Goal: Information Seeking & Learning: Learn about a topic

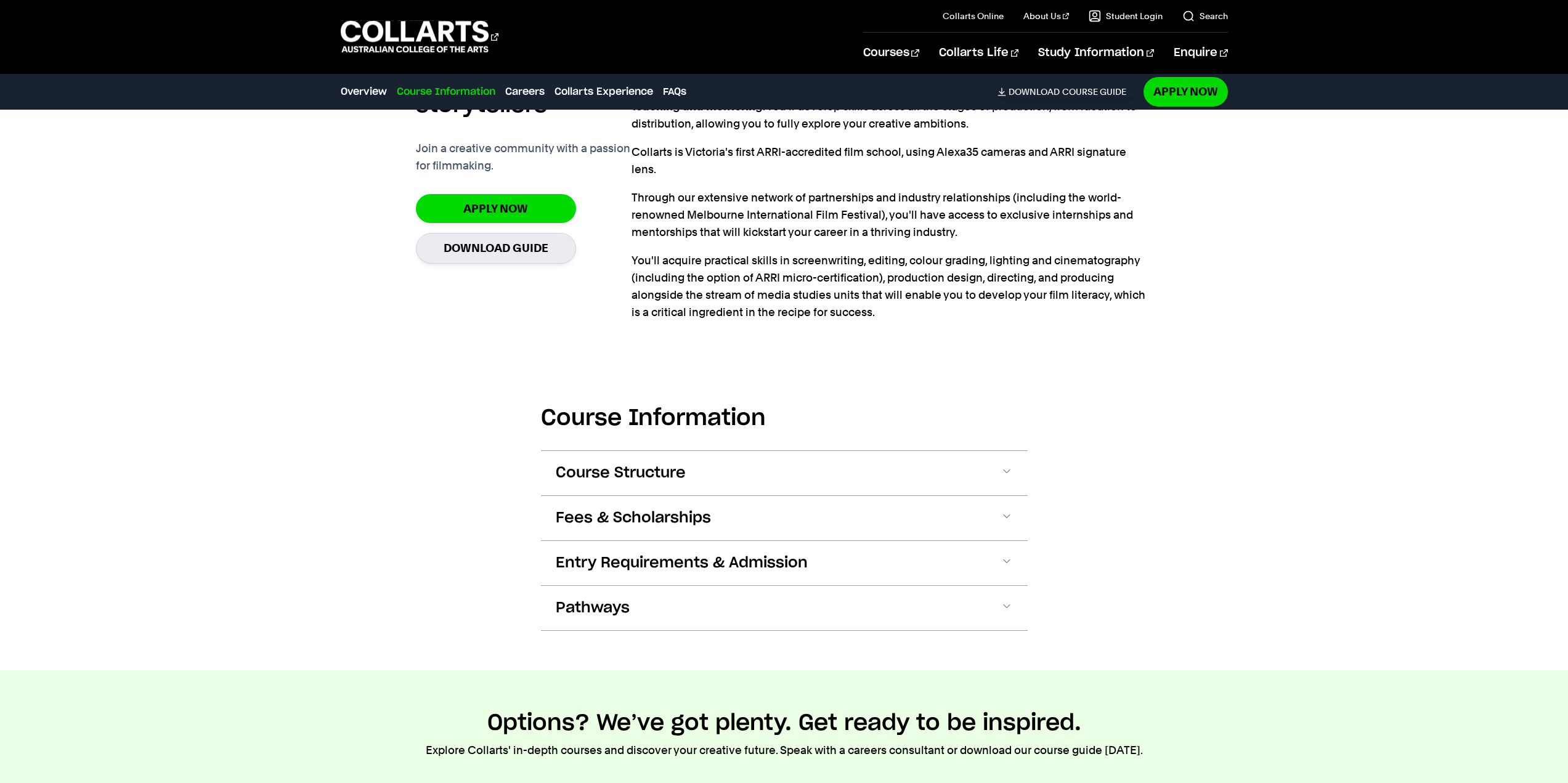
scroll to position [925, 0]
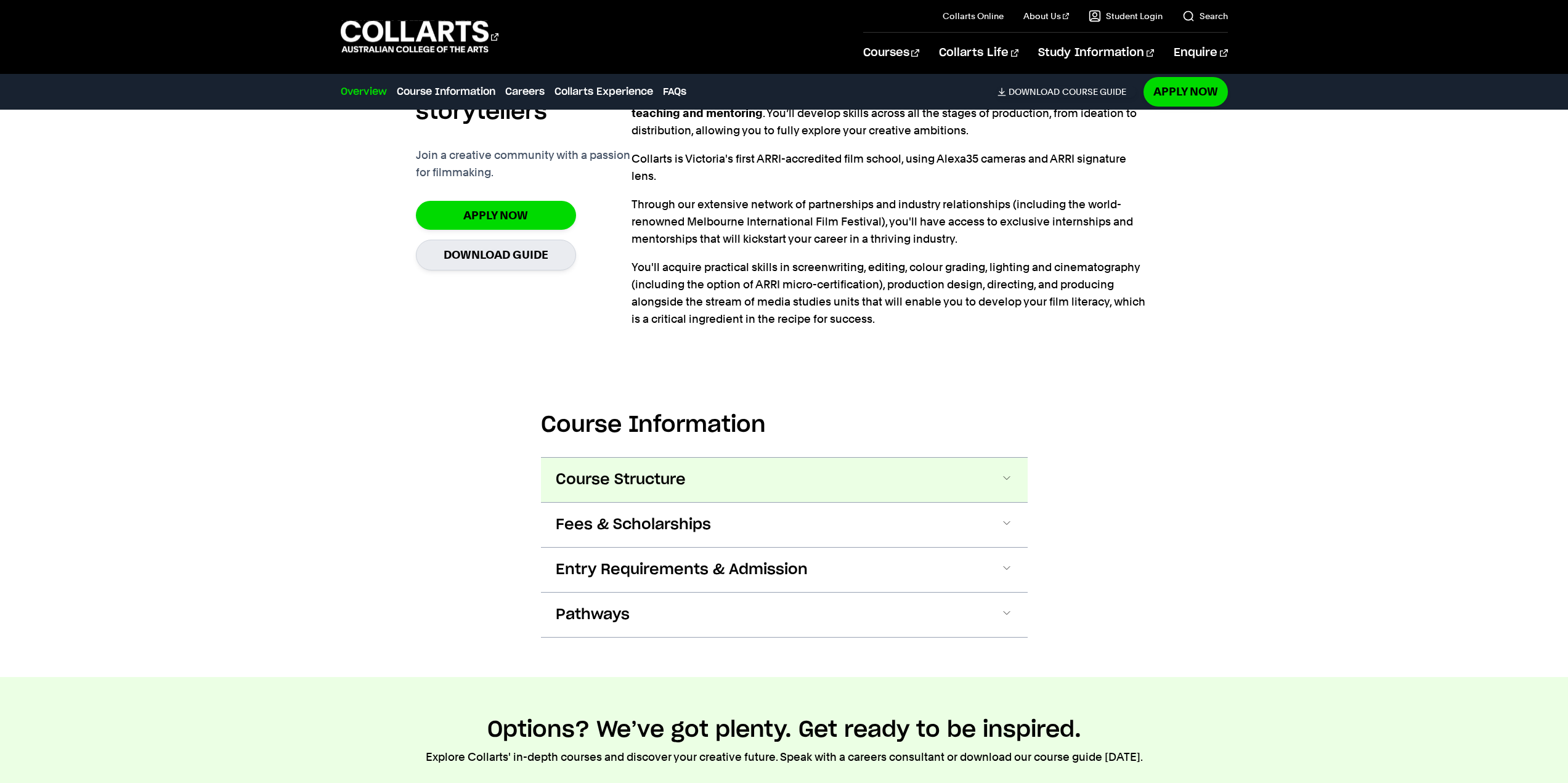
click at [757, 486] on button "Course Structure" at bounding box center [784, 480] width 487 height 44
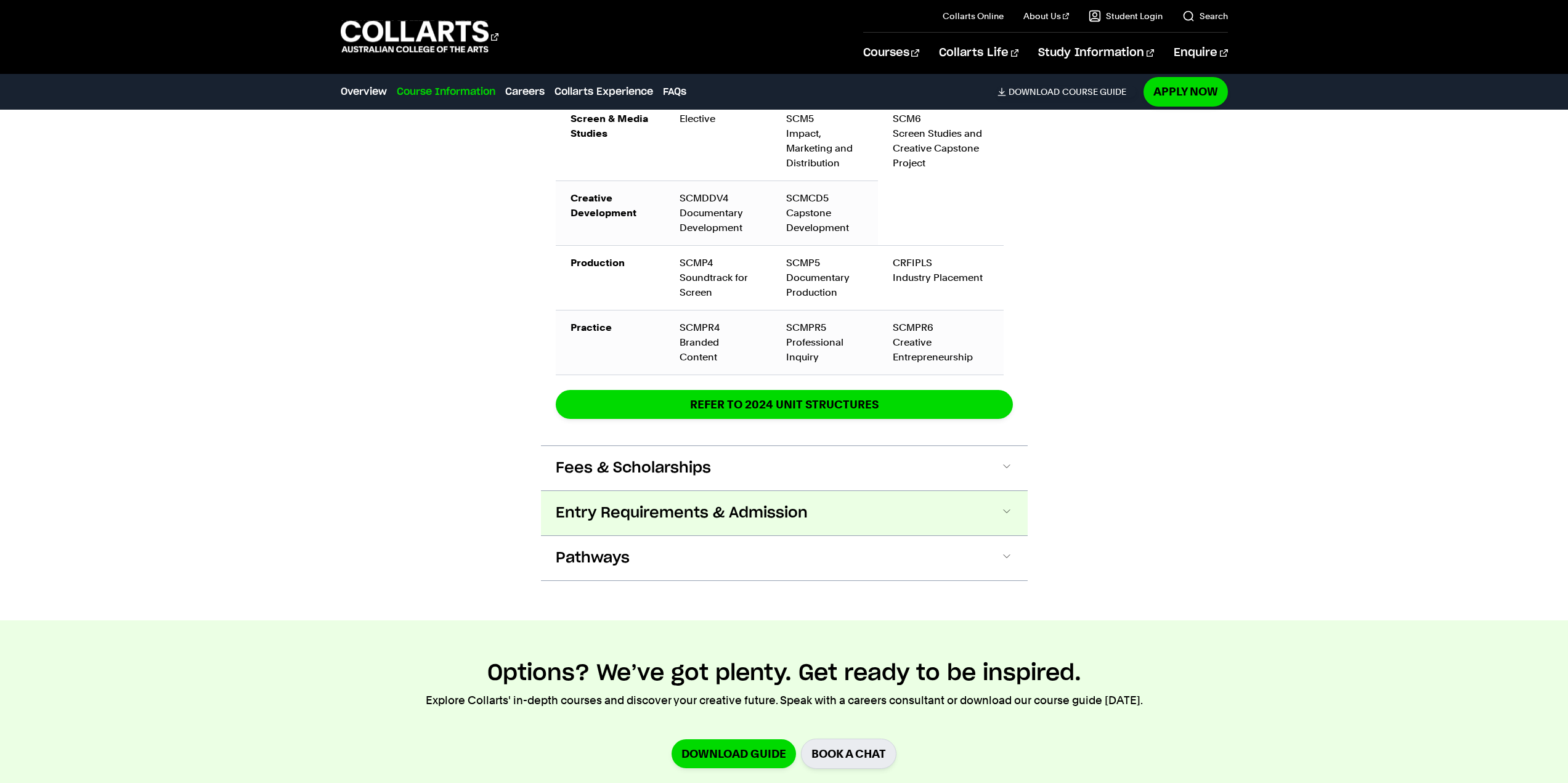
scroll to position [1887, 0]
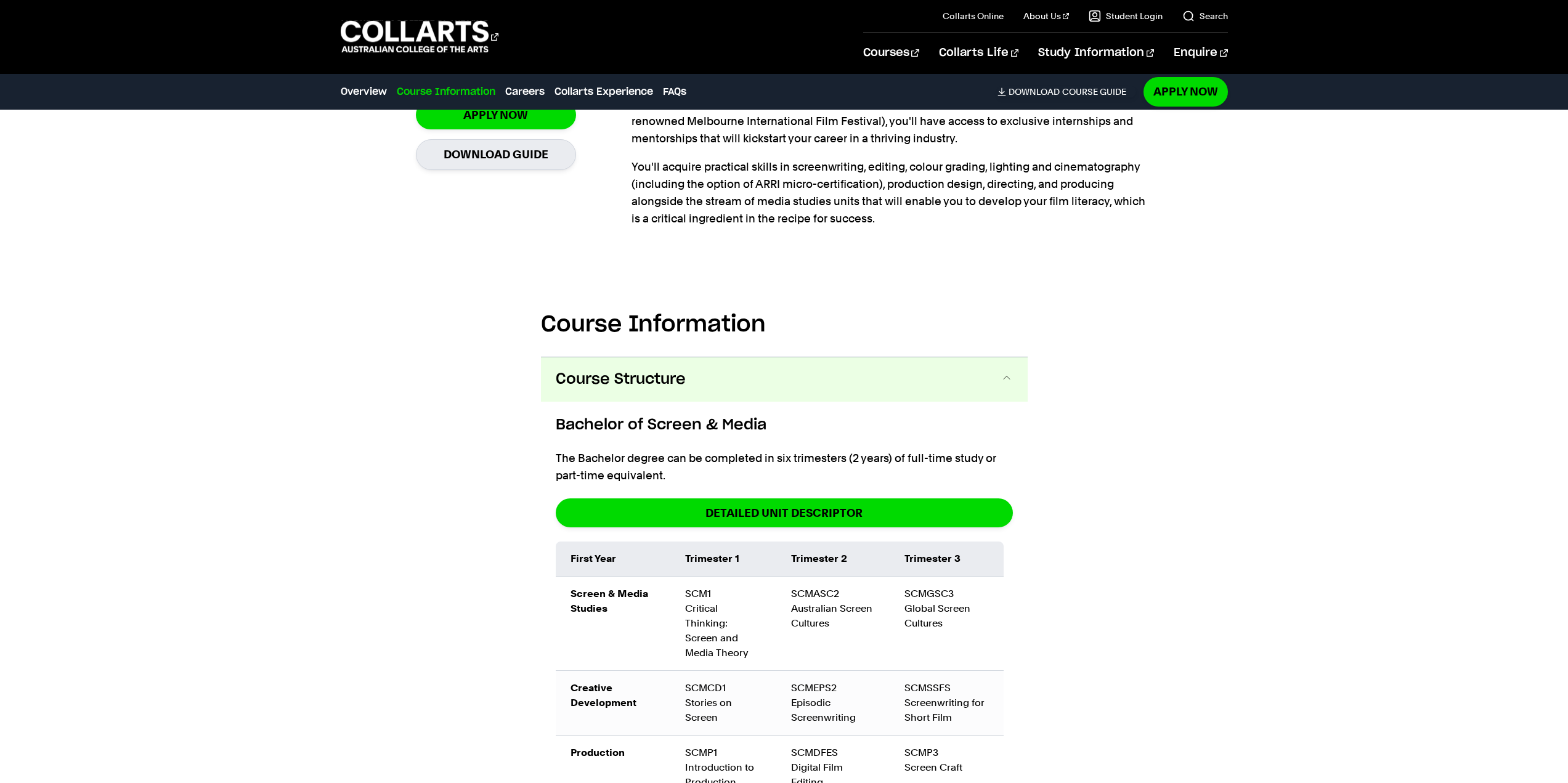
click at [787, 400] on button "Course Structure" at bounding box center [784, 380] width 487 height 44
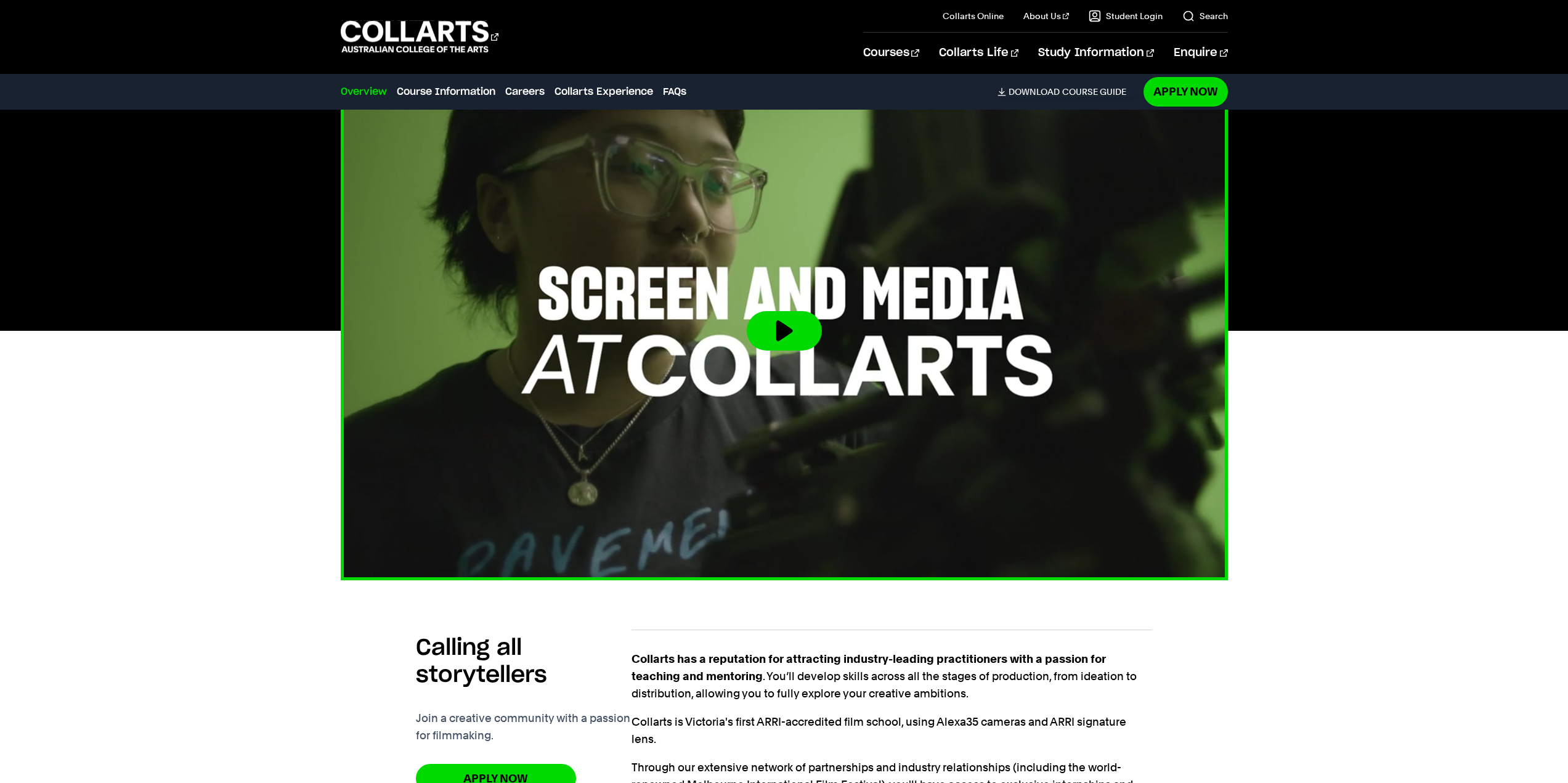
scroll to position [347, 0]
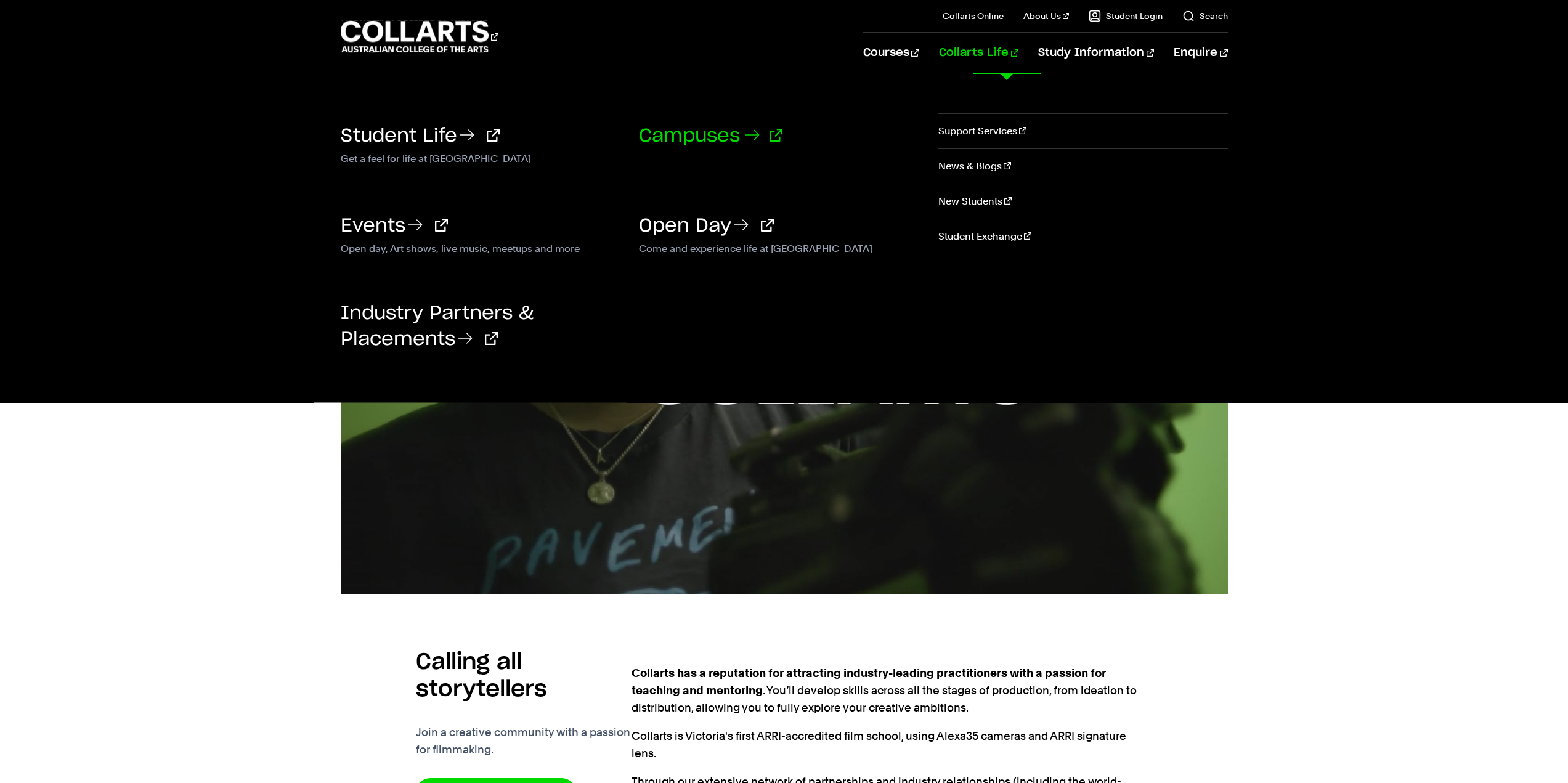
click at [716, 133] on link "Campuses" at bounding box center [711, 137] width 144 height 18
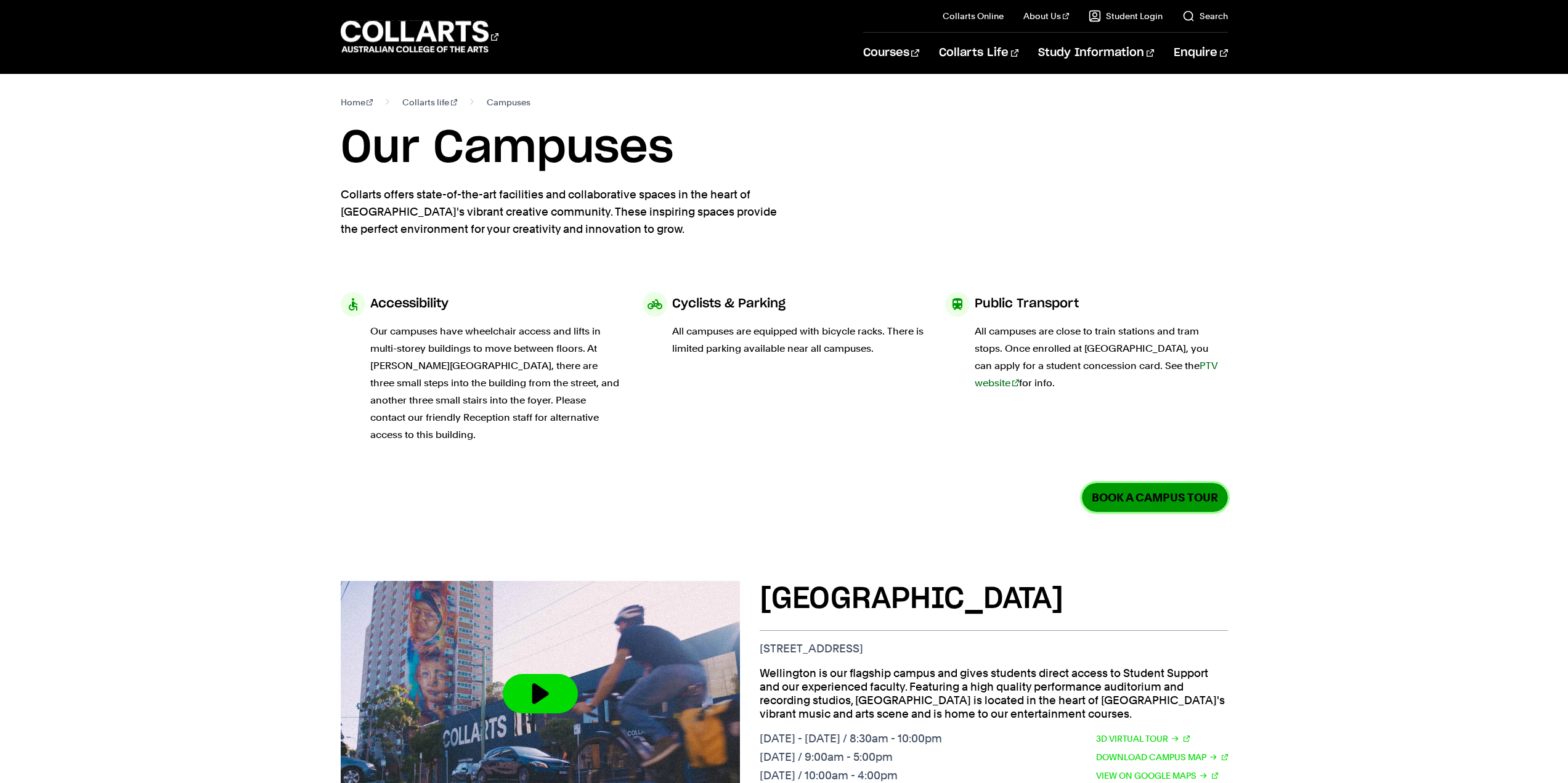
click at [1203, 483] on link "Book a Campus Tour" at bounding box center [1155, 497] width 146 height 29
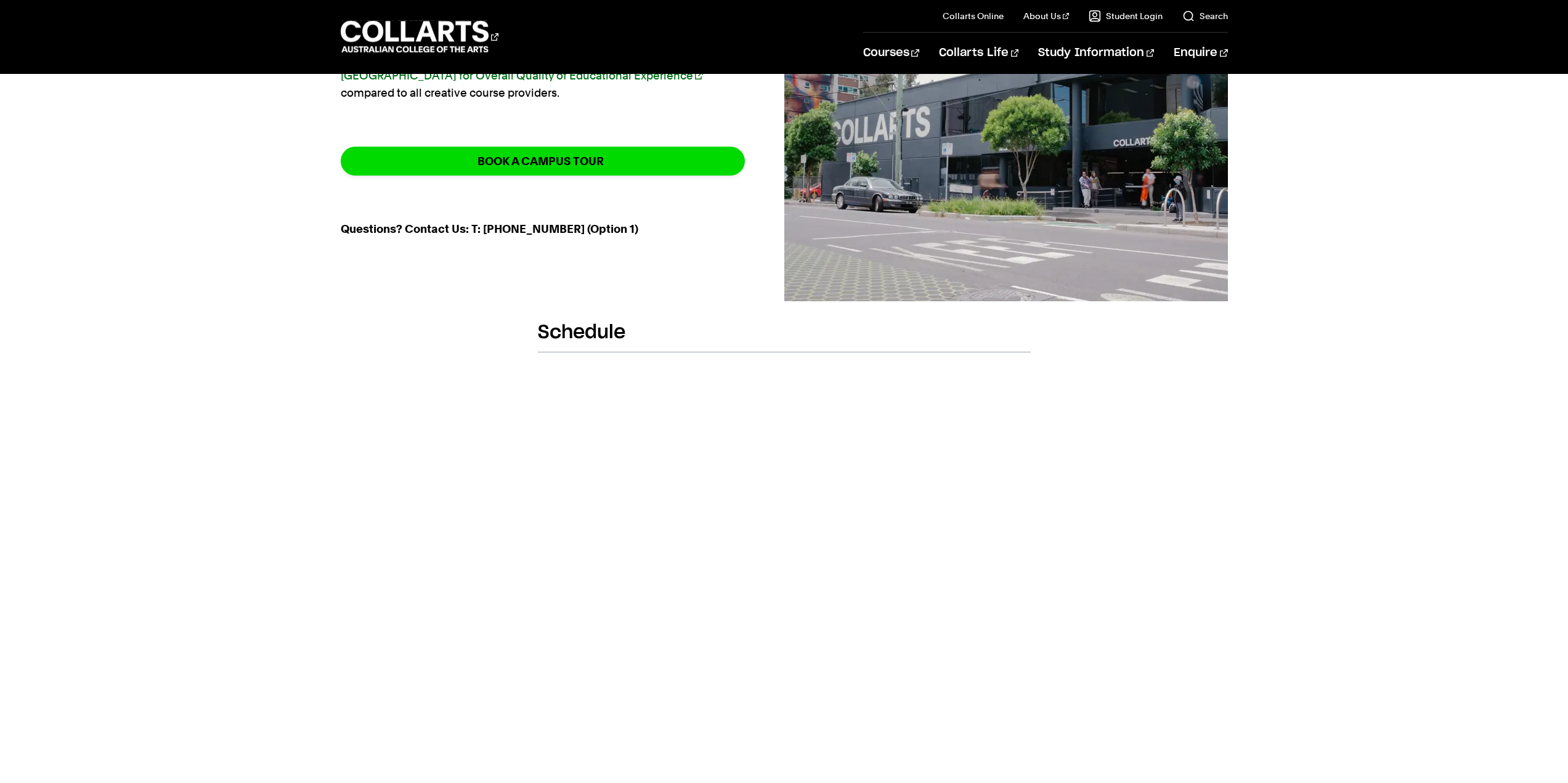
scroll to position [247, 0]
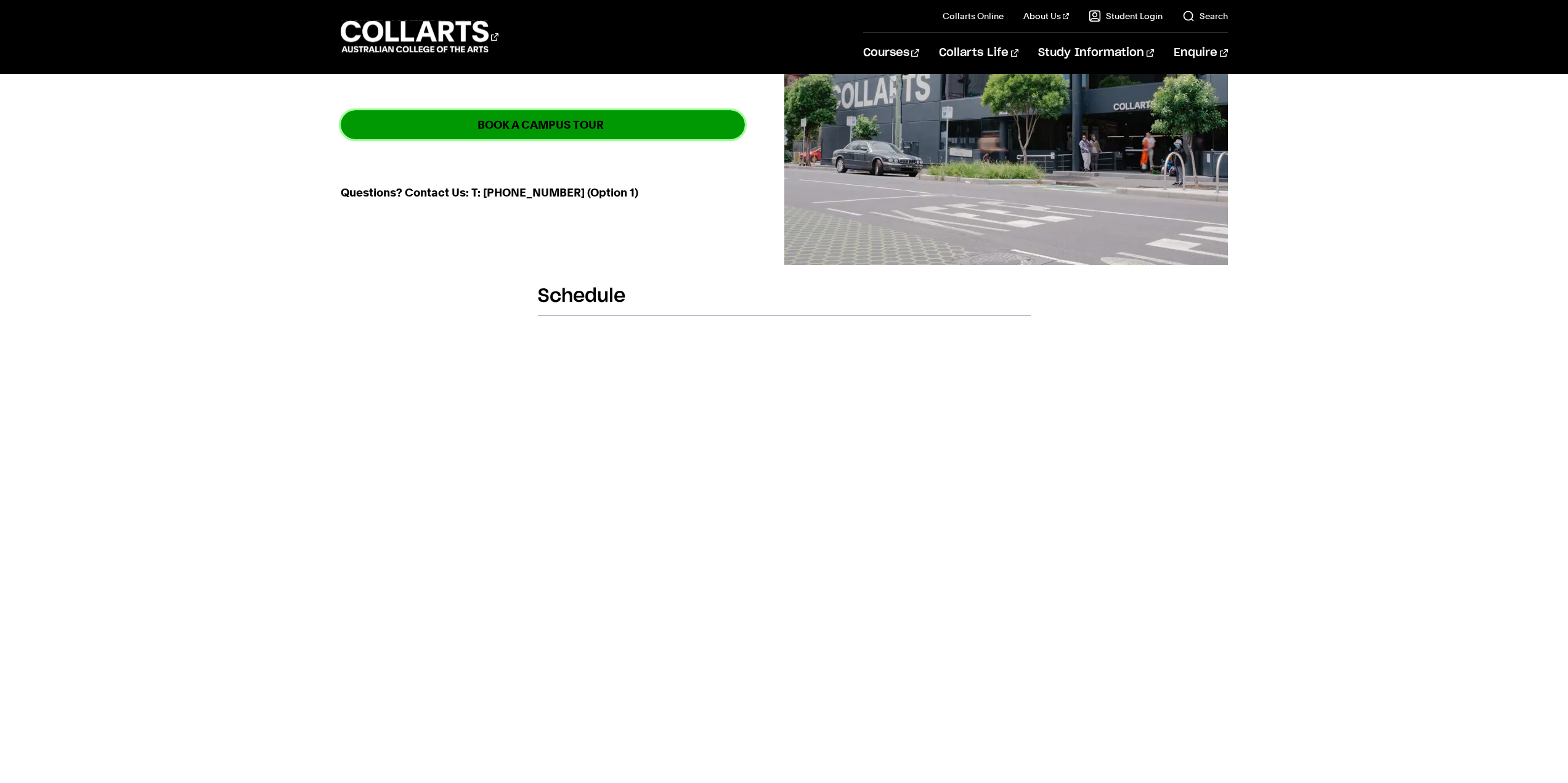
click at [507, 127] on strong "BOOK A CAMPUS TOUR" at bounding box center [541, 125] width 127 height 14
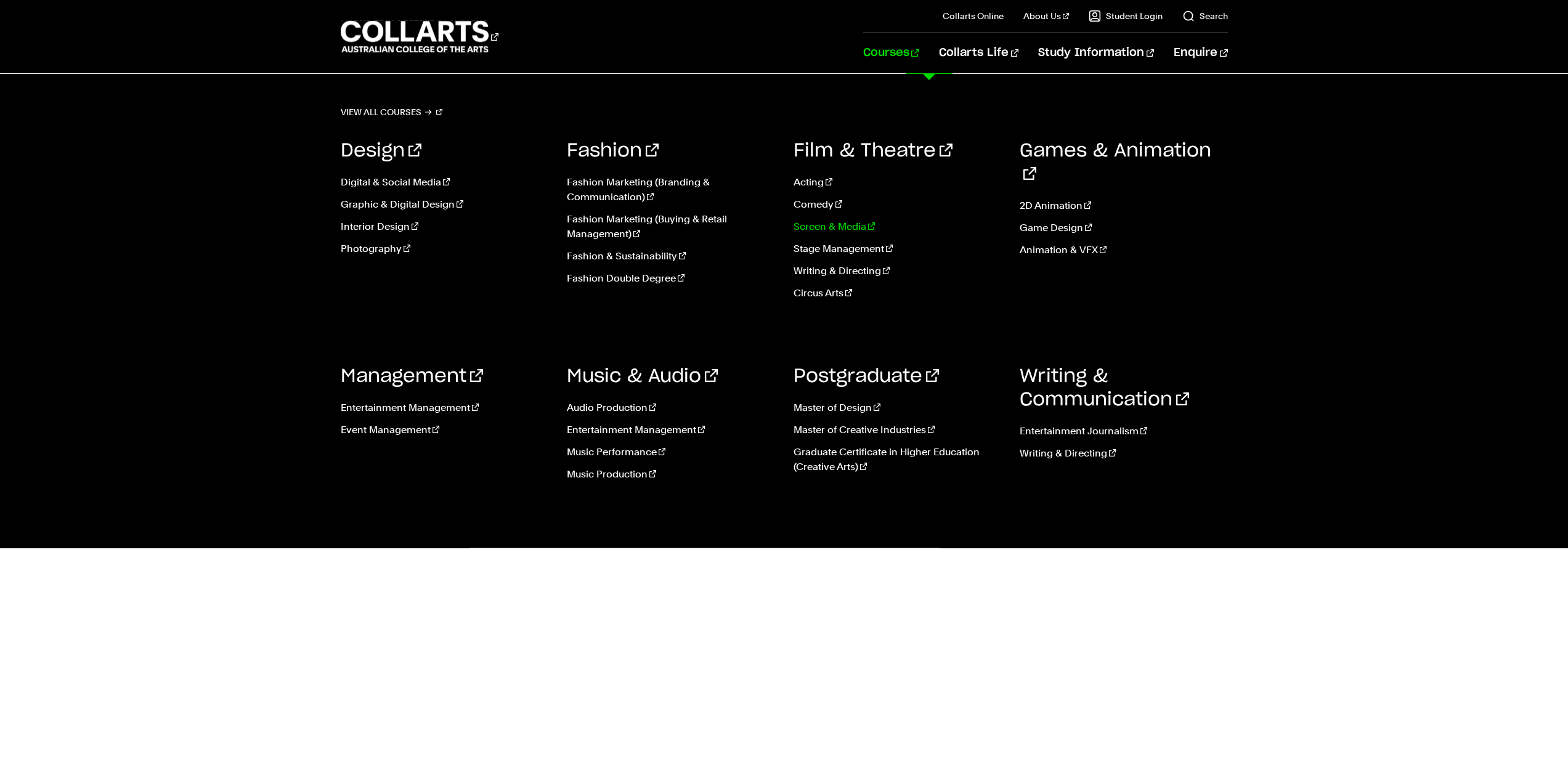
click at [826, 227] on link "Screen & Media" at bounding box center [897, 226] width 208 height 15
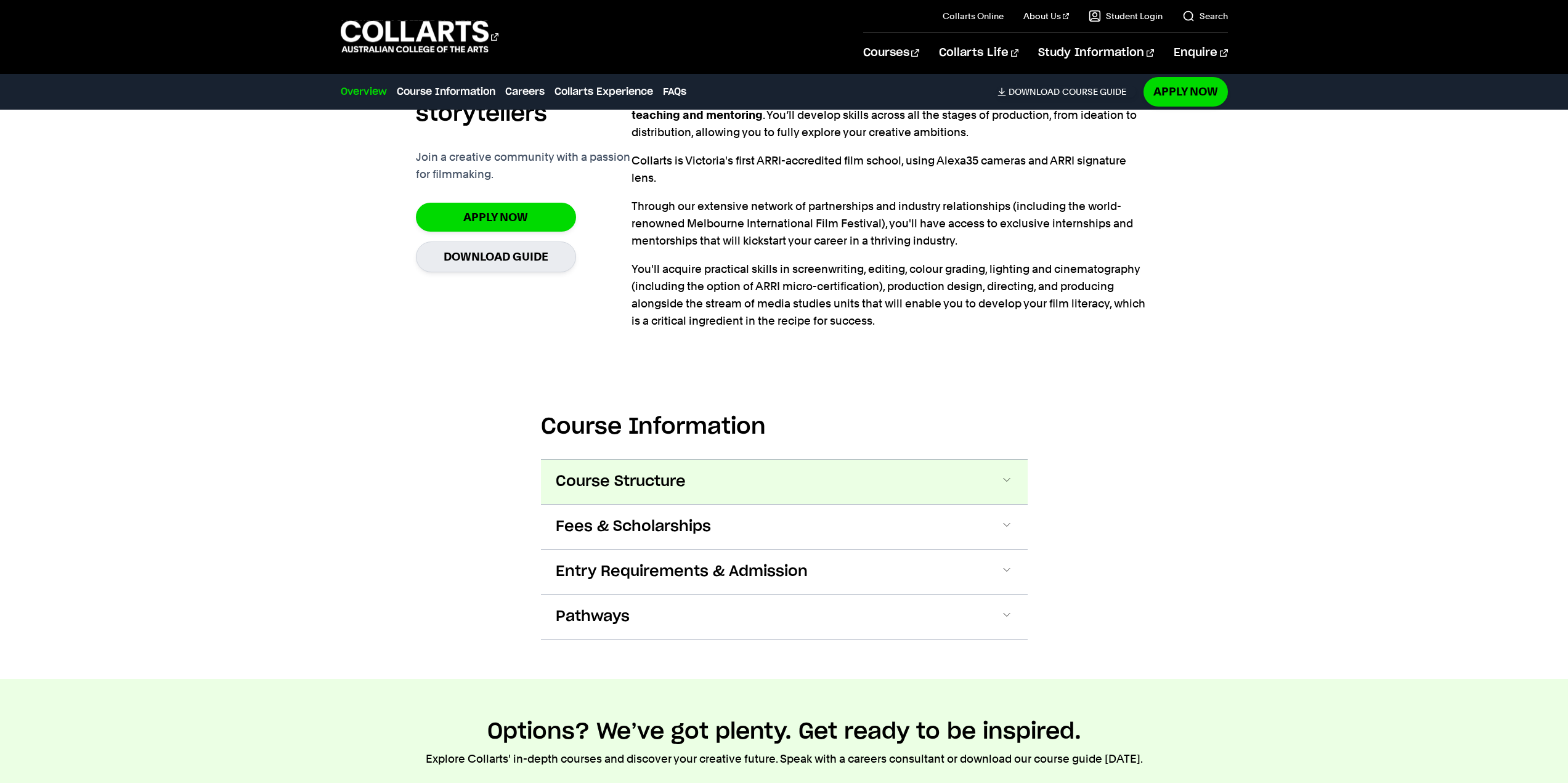
scroll to position [925, 0]
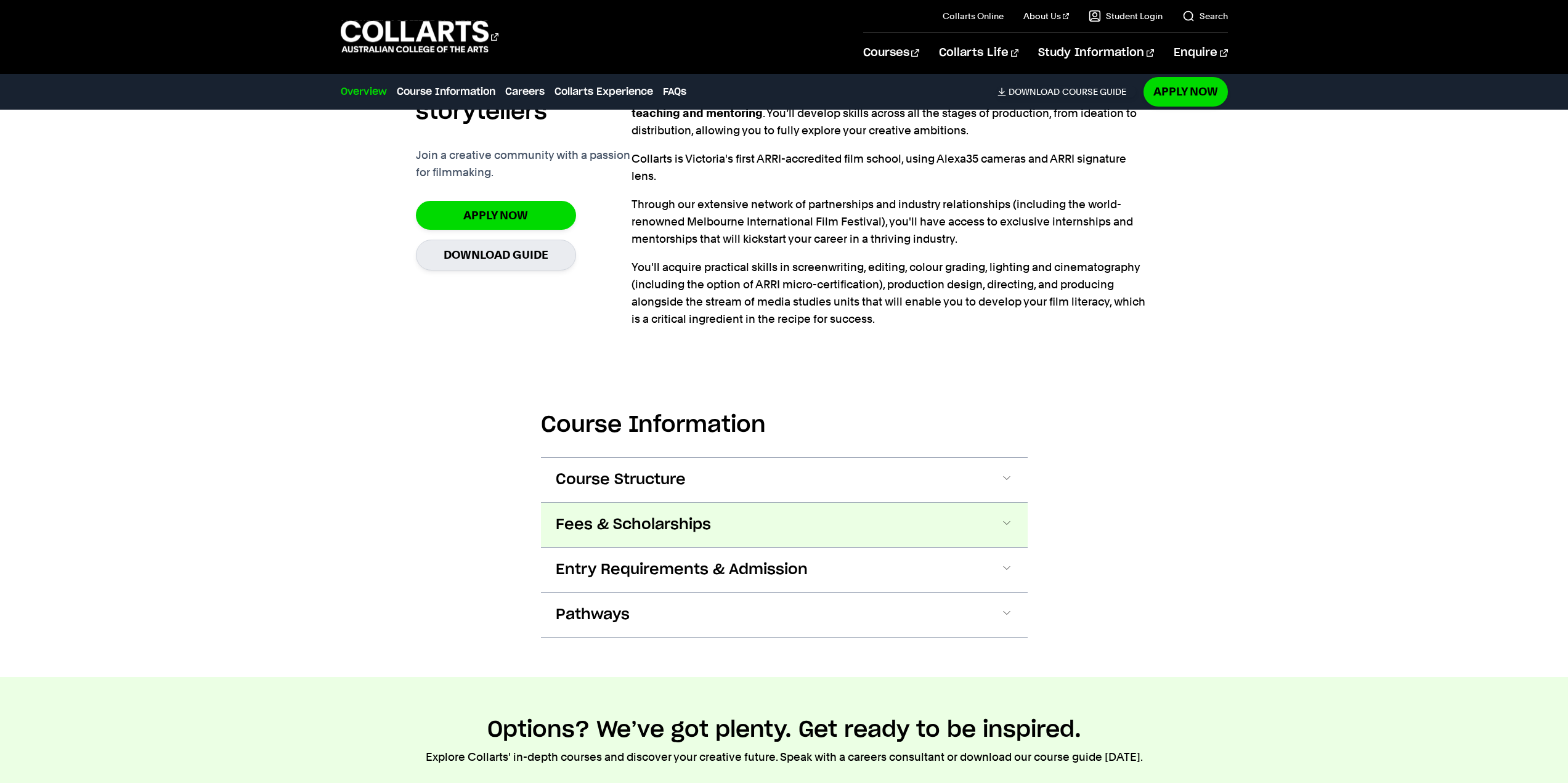
click at [719, 518] on button "Fees & Scholarships" at bounding box center [784, 525] width 487 height 44
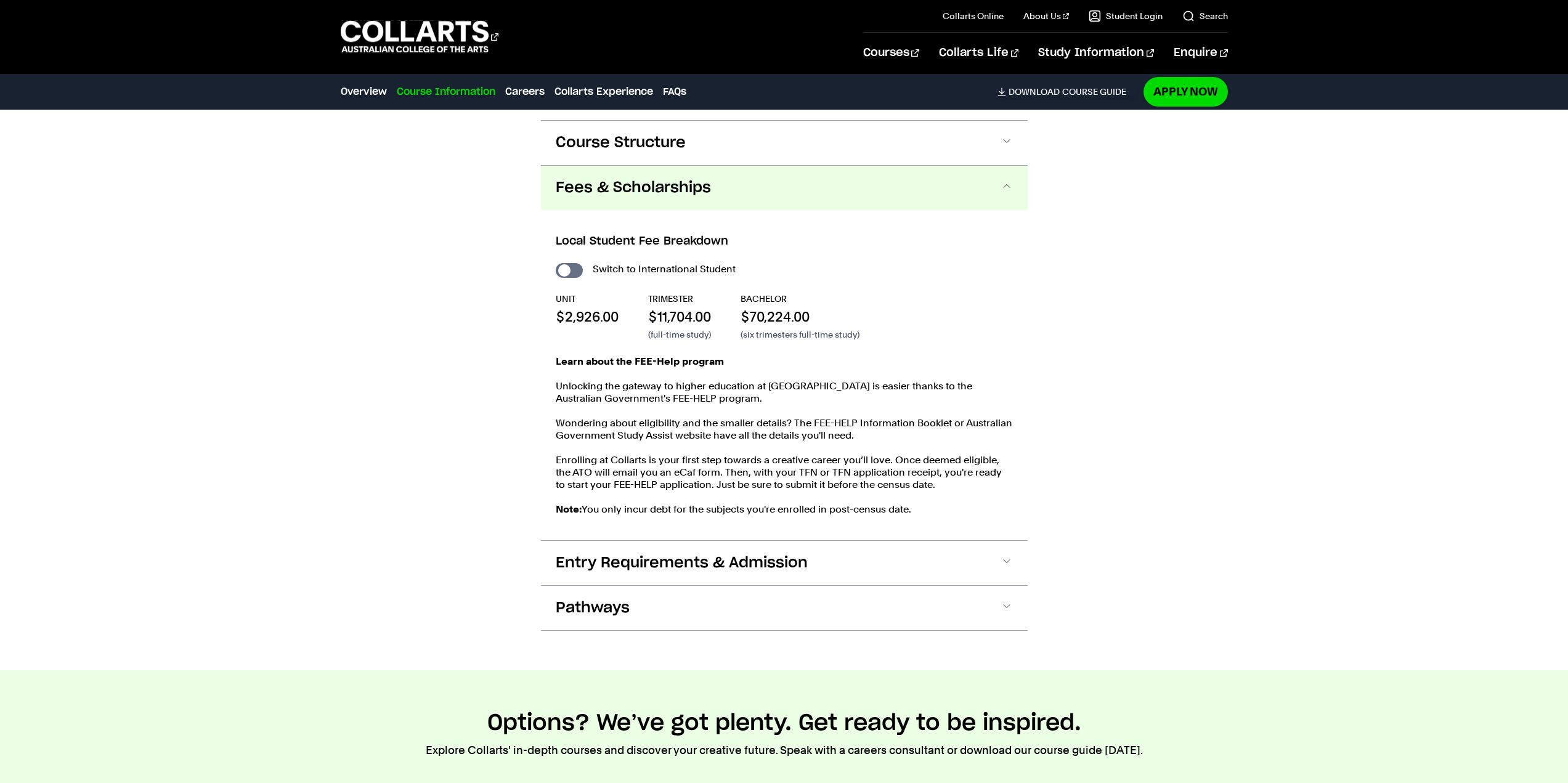
scroll to position [1255, 0]
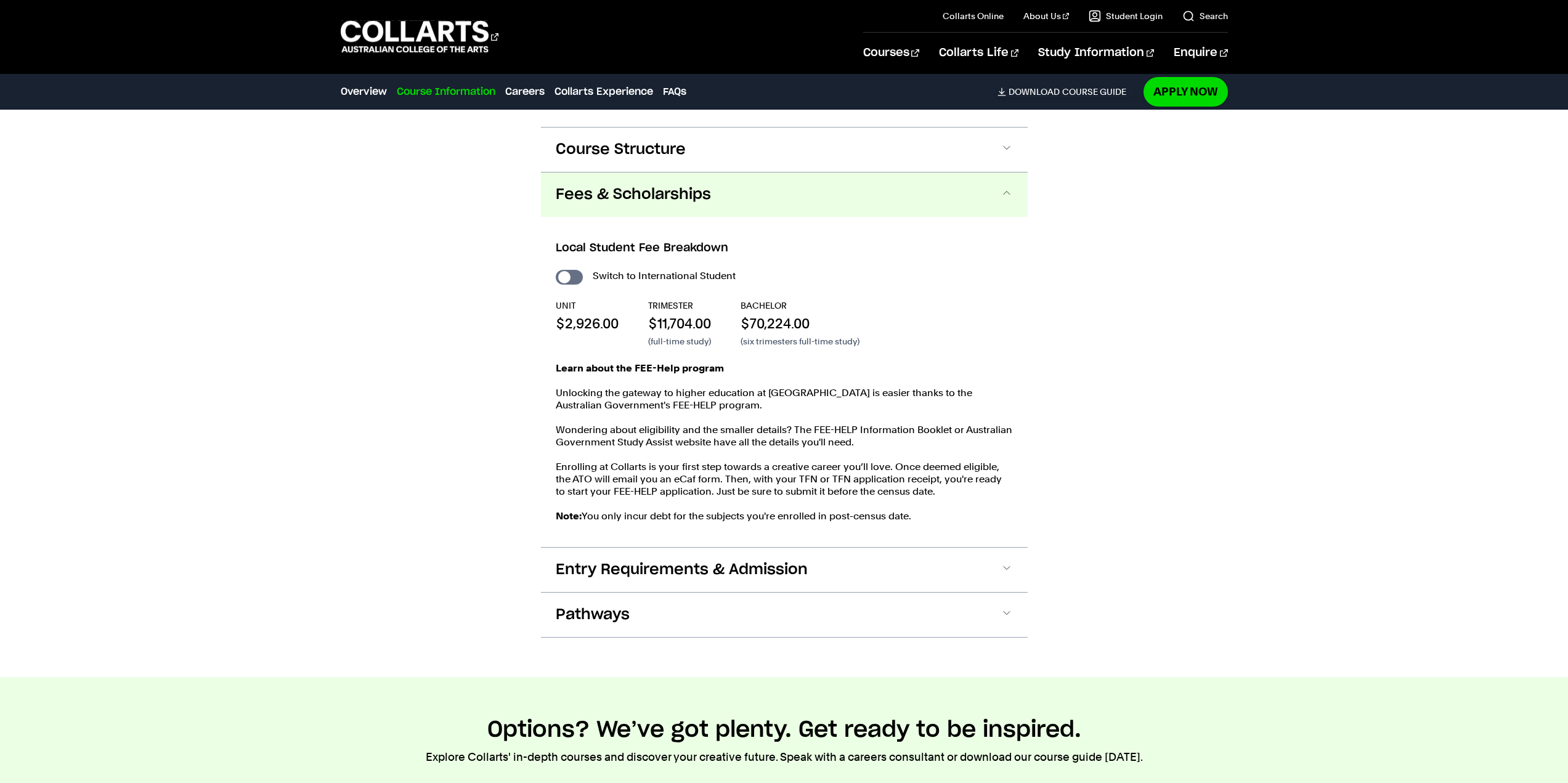
click at [573, 284] on div "Switch to International Student UNIT $2,926.00 TRIMESTER $11,704.00 (full-time …" at bounding box center [784, 401] width 457 height 267
click at [570, 282] on input "International Student" at bounding box center [570, 277] width 27 height 15
checkbox input "true"
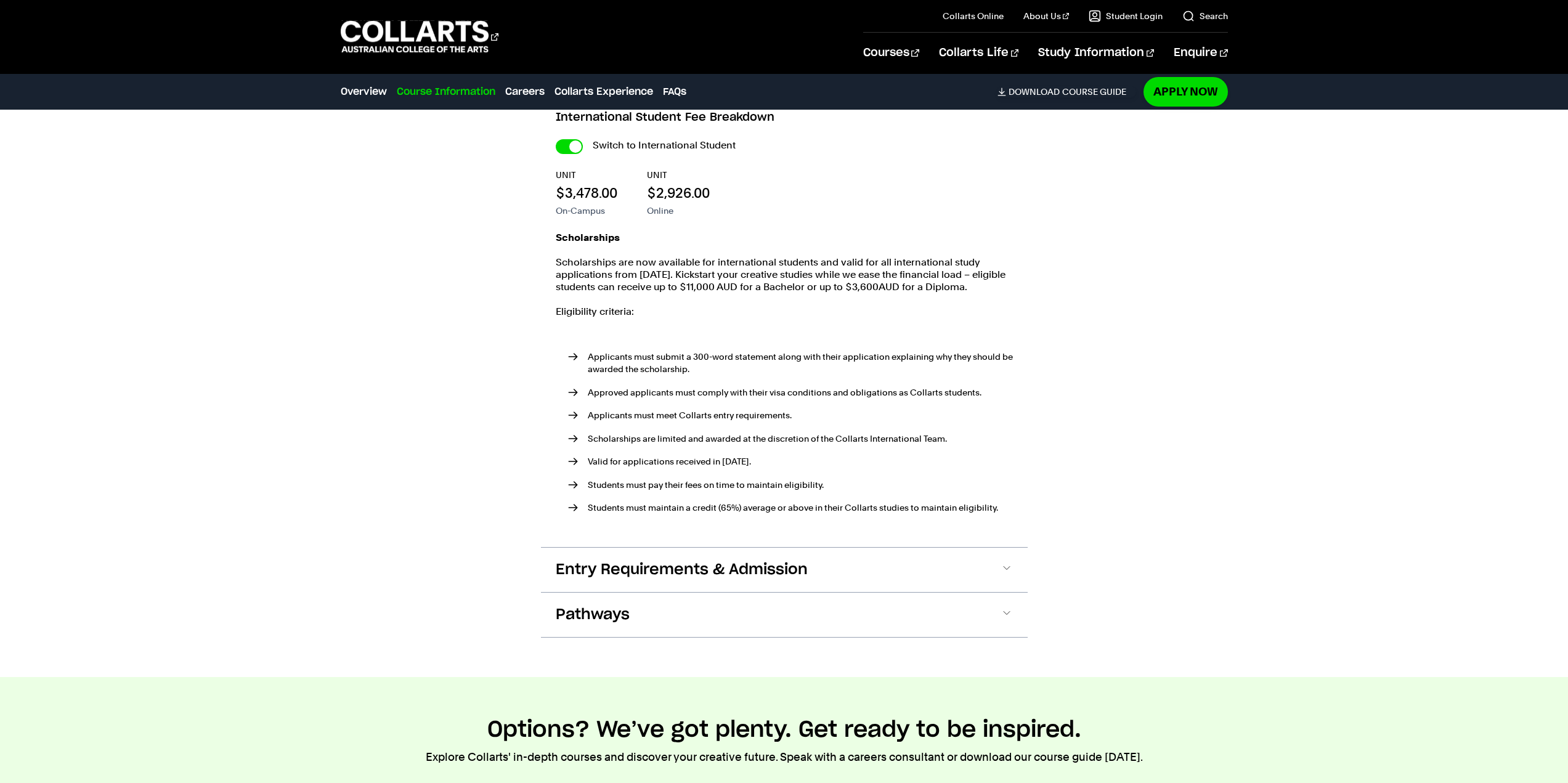
scroll to position [1262, 0]
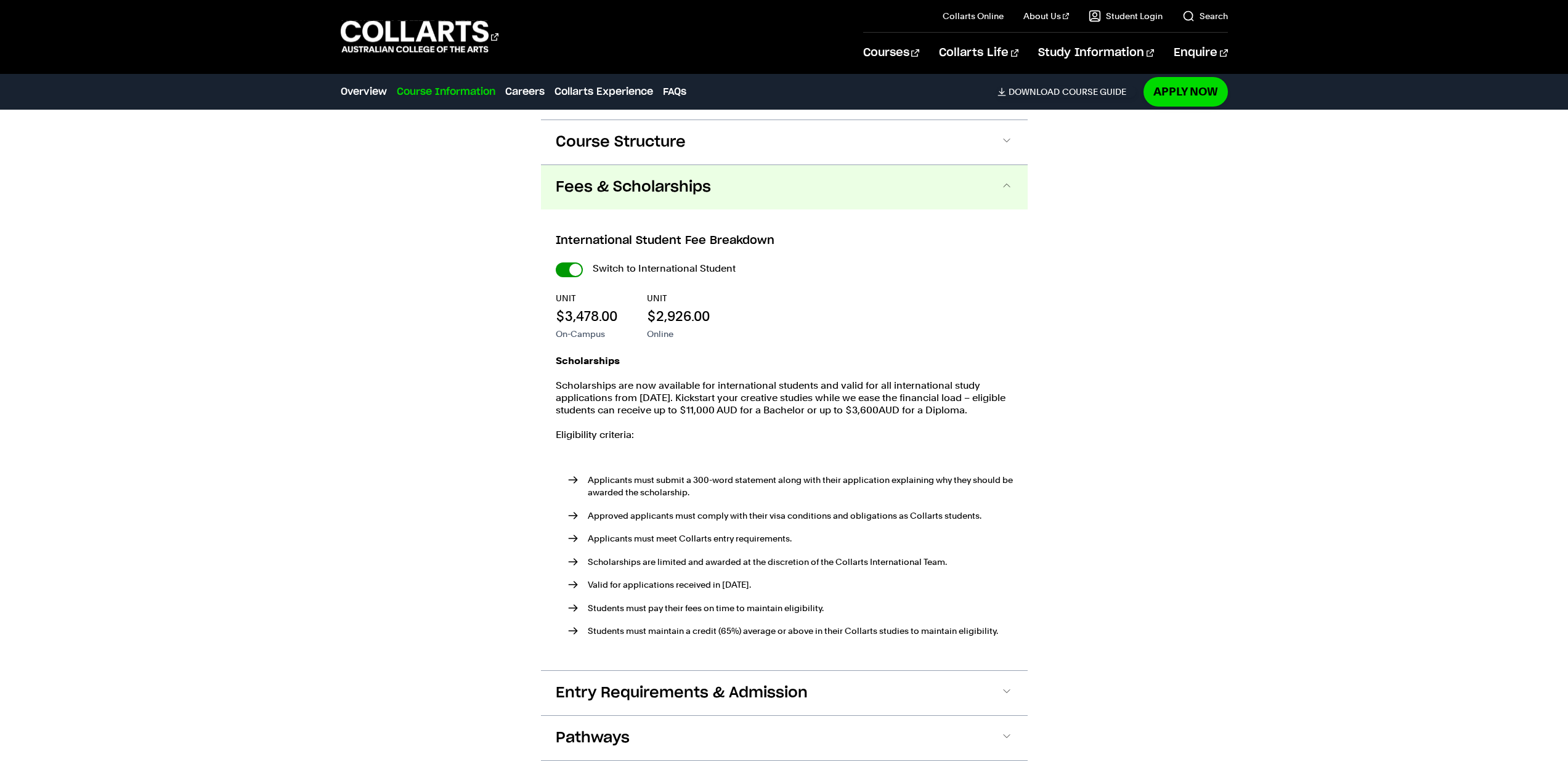
click at [0, 0] on input "International Student" at bounding box center [0, 0] width 0 height 0
checkbox input "false"
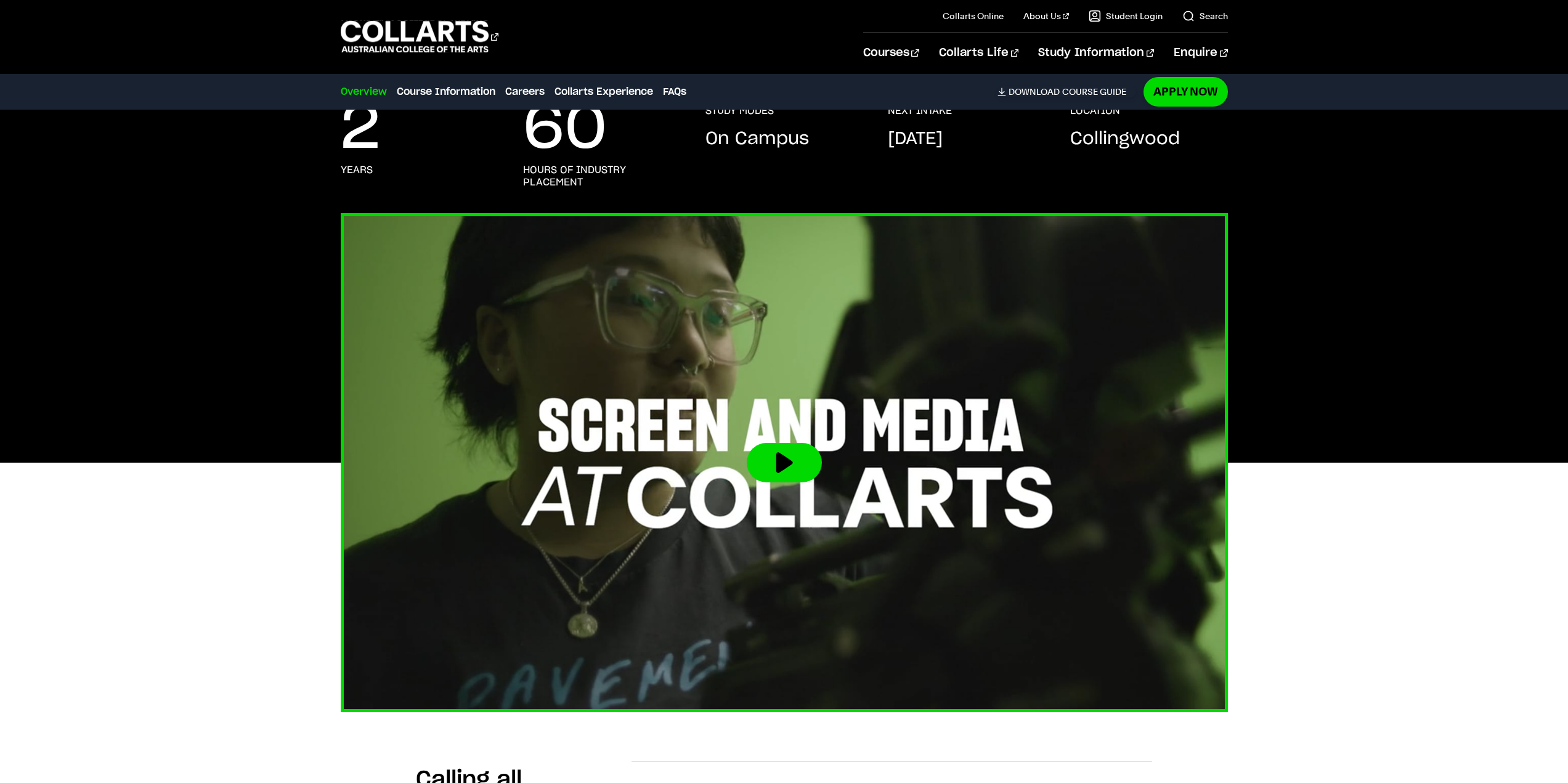
scroll to position [215, 0]
